Goal: Navigation & Orientation: Find specific page/section

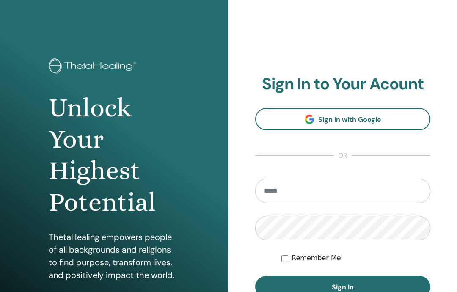
click at [379, 122] on span "Sign In with Google" at bounding box center [349, 119] width 63 height 9
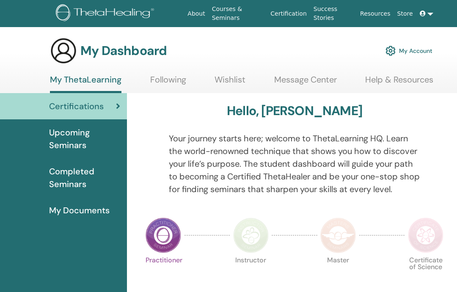
scroll to position [3, 0]
